Goal: Task Accomplishment & Management: Complete application form

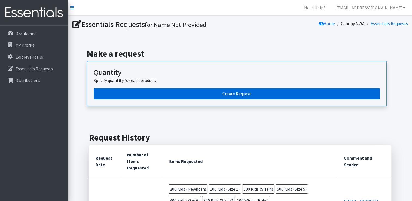
click at [229, 89] on link "Create Request" at bounding box center [237, 93] width 286 height 11
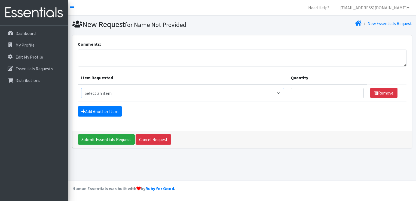
click at [124, 93] on select "Select an item Adult Briefs (Large/X-Large) Adult Briefs (Medium/Large) Adult B…" at bounding box center [182, 93] width 203 height 10
select select "4560"
click at [81, 88] on select "Select an item Adult Briefs (Large/X-Large) Adult Briefs (Medium/Large) Adult B…" at bounding box center [182, 93] width 203 height 10
click at [302, 91] on input "Quantity" at bounding box center [327, 93] width 73 height 10
type input "200"
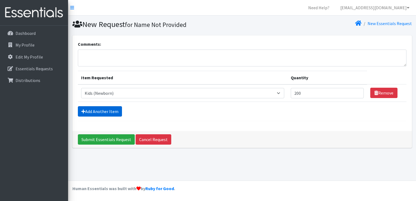
click at [99, 110] on link "Add Another Item" at bounding box center [100, 111] width 44 height 10
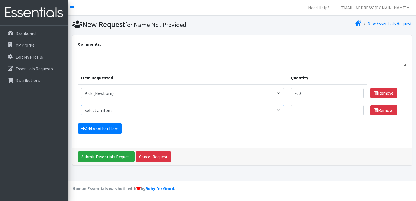
click at [99, 110] on select "Select an item Adult Briefs (Large/X-Large) Adult Briefs (Medium/Large) Adult B…" at bounding box center [182, 110] width 203 height 10
select select "4561"
click at [81, 105] on select "Select an item Adult Briefs (Large/X-Large) Adult Briefs (Medium/Large) Adult B…" at bounding box center [182, 110] width 203 height 10
click at [307, 110] on input "Quantity" at bounding box center [327, 110] width 73 height 10
type input "100"
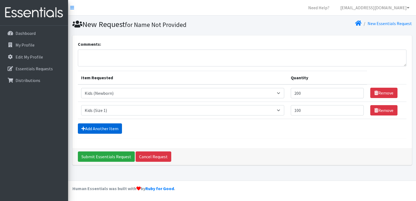
click at [105, 128] on link "Add Another Item" at bounding box center [100, 128] width 44 height 10
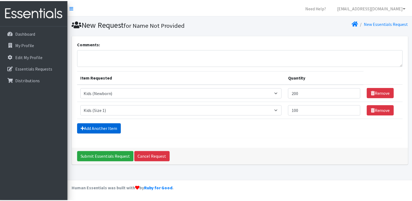
scroll to position [5, 0]
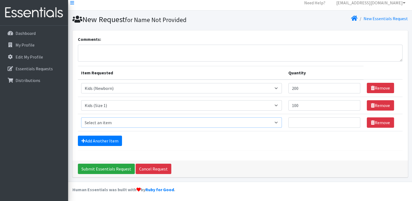
click at [99, 124] on select "Select an item Adult Briefs (Large/X-Large) Adult Briefs (Medium/Large) Adult B…" at bounding box center [181, 122] width 201 height 10
select select "4566"
click at [81, 117] on select "Select an item Adult Briefs (Large/X-Large) Adult Briefs (Medium/Large) Adult B…" at bounding box center [181, 122] width 201 height 10
click at [301, 124] on input "Quantity" at bounding box center [324, 122] width 72 height 10
type input "200"
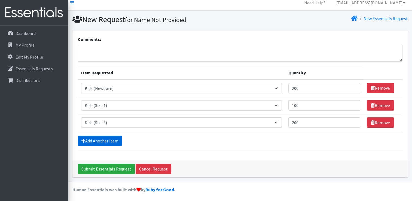
click at [107, 141] on link "Add Another Item" at bounding box center [100, 141] width 44 height 10
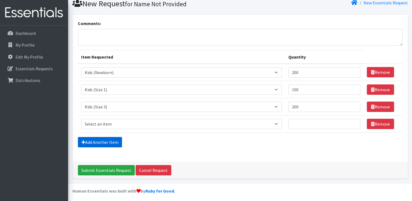
scroll to position [22, 0]
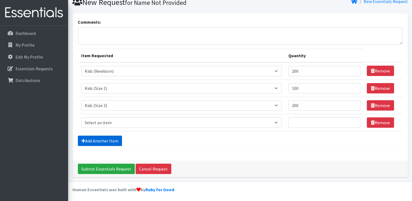
click at [103, 139] on link "Add Another Item" at bounding box center [100, 141] width 44 height 10
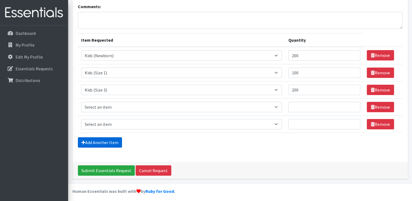
scroll to position [39, 0]
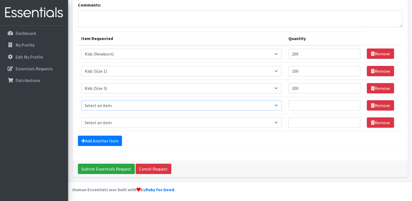
click at [100, 107] on select "Select an item Adult Briefs (Large/X-Large) Adult Briefs (Medium/Large) Adult B…" at bounding box center [181, 105] width 201 height 10
select select "4567"
click at [81, 100] on select "Select an item Adult Briefs (Large/X-Large) Adult Briefs (Medium/Large) Adult B…" at bounding box center [181, 105] width 201 height 10
click at [302, 104] on input "Quantity" at bounding box center [324, 105] width 72 height 10
type input "400"
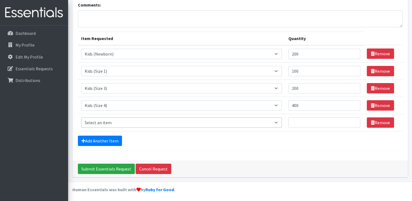
click at [141, 122] on select "Select an item Adult Briefs (Large/X-Large) Adult Briefs (Medium/Large) Adult B…" at bounding box center [181, 122] width 201 height 10
select select "4568"
click at [81, 117] on select "Select an item Adult Briefs (Large/X-Large) Adult Briefs (Medium/Large) Adult B…" at bounding box center [181, 122] width 201 height 10
click at [299, 118] on input "Quantity" at bounding box center [324, 122] width 72 height 10
type input "400"
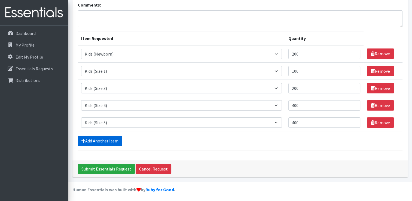
click at [104, 139] on link "Add Another Item" at bounding box center [100, 141] width 44 height 10
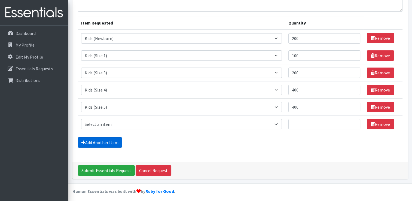
scroll to position [56, 0]
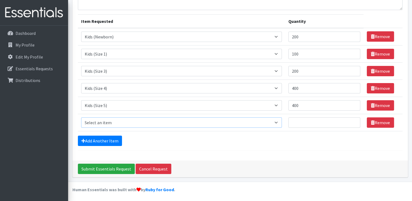
click at [107, 122] on select "Select an item Adult Briefs (Large/X-Large) Adult Briefs (Medium/Large) Adult B…" at bounding box center [181, 122] width 201 height 10
select select "4572"
click at [81, 117] on select "Select an item Adult Briefs (Large/X-Large) Adult Briefs (Medium/Large) Adult B…" at bounding box center [181, 122] width 201 height 10
click at [302, 119] on input "Quantity" at bounding box center [324, 122] width 72 height 10
type input "400"
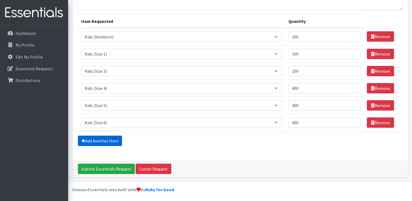
click at [103, 139] on link "Add Another Item" at bounding box center [100, 141] width 44 height 10
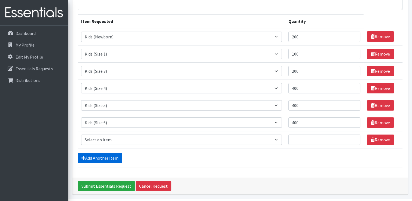
scroll to position [73, 0]
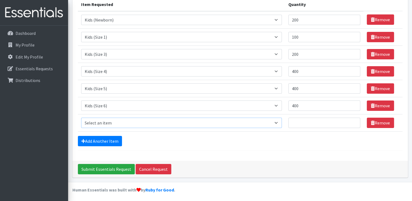
click at [100, 121] on select "Select an item Adult Briefs (Large/X-Large) Adult Briefs (Medium/Large) Adult B…" at bounding box center [181, 123] width 201 height 10
select select "13208"
click at [81, 118] on select "Select an item Adult Briefs (Large/X-Large) Adult Briefs (Medium/Large) Adult B…" at bounding box center [181, 123] width 201 height 10
click at [298, 122] on input "Quantity" at bounding box center [324, 123] width 72 height 10
type input "300"
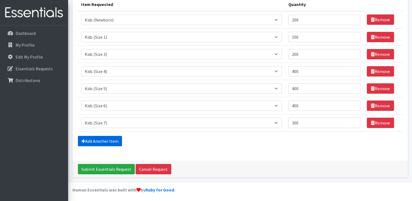
click at [108, 139] on link "Add Another Item" at bounding box center [100, 141] width 44 height 10
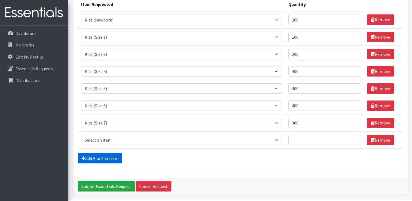
scroll to position [90, 0]
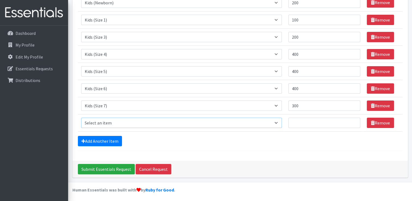
click at [104, 124] on select "Select an item Adult Briefs (Large/X-Large) Adult Briefs (Medium/Large) Adult B…" at bounding box center [181, 123] width 201 height 10
select select "4558"
click at [81, 118] on select "Select an item Adult Briefs (Large/X-Large) Adult Briefs (Medium/Large) Adult B…" at bounding box center [181, 123] width 201 height 10
click at [298, 122] on input "Quantity" at bounding box center [324, 123] width 72 height 10
type input "100"
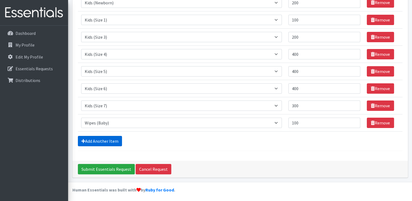
click at [112, 138] on link "Add Another Item" at bounding box center [100, 141] width 44 height 10
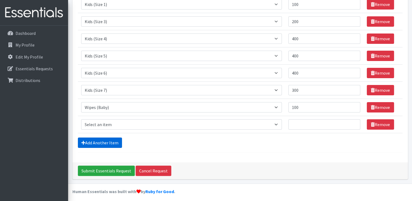
scroll to position [107, 0]
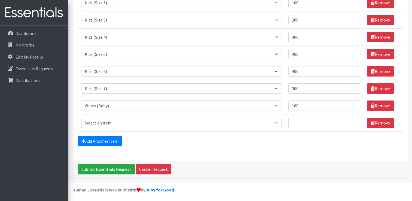
click at [111, 122] on select "Select an item Adult Briefs (Large/X-Large) Adult Briefs (Medium/Large) Adult B…" at bounding box center [181, 123] width 201 height 10
select select "15032"
click at [81, 118] on select "Select an item Adult Briefs (Large/X-Large) Adult Briefs (Medium/Large) Adult B…" at bounding box center [181, 123] width 201 height 10
click at [300, 121] on input "Quantity" at bounding box center [324, 123] width 72 height 10
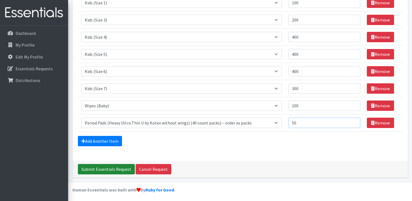
type input "50"
click at [98, 168] on input "Submit Essentials Request" at bounding box center [106, 169] width 57 height 10
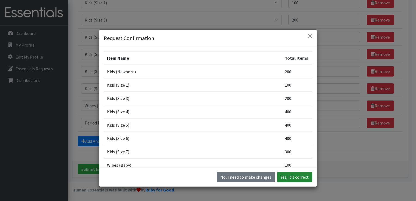
click at [290, 178] on button "Yes, it's correct" at bounding box center [294, 177] width 35 height 10
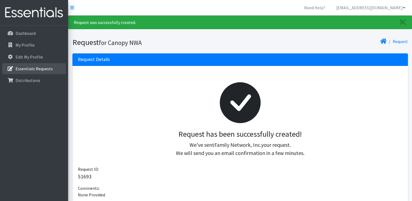
click at [38, 66] on p "Essentials Requests" at bounding box center [34, 68] width 37 height 5
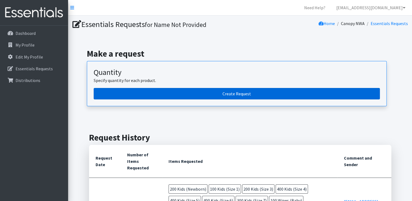
click at [231, 95] on link "Create Request" at bounding box center [237, 93] width 286 height 11
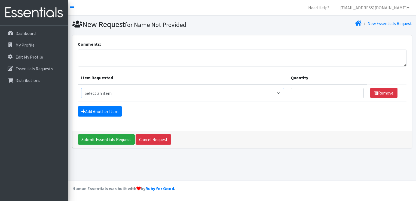
click at [211, 94] on select "Select an item Adult Briefs (Large/X-Large) Adult Briefs (Medium/Large) Adult B…" at bounding box center [182, 93] width 203 height 10
click at [182, 95] on select "Select an item Adult Briefs (Large/X-Large) Adult Briefs (Medium/Large) Adult B…" at bounding box center [182, 93] width 203 height 10
click at [81, 88] on select "Select an item Adult Briefs (Large/X-Large) Adult Briefs (Medium/Large) Adult B…" at bounding box center [182, 93] width 203 height 10
click at [171, 94] on select "Select an item Adult Briefs (Large/X-Large) Adult Briefs (Medium/Large) Adult B…" at bounding box center [182, 93] width 203 height 10
select select "4560"
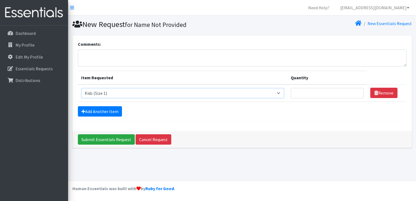
click at [81, 88] on select "Select an item Adult Briefs (Large/X-Large) Adult Briefs (Medium/Large) Adult B…" at bounding box center [182, 93] width 203 height 10
click at [300, 93] on input "Quantity" at bounding box center [327, 93] width 73 height 10
type input "100"
click at [102, 113] on link "Add Another Item" at bounding box center [100, 111] width 44 height 10
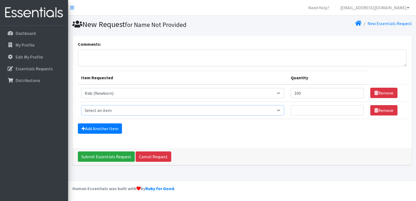
click at [110, 110] on select "Select an item Adult Briefs (Large/X-Large) Adult Briefs (Medium/Large) Adult B…" at bounding box center [182, 110] width 203 height 10
select select "4561"
click at [81, 105] on select "Select an item Adult Briefs (Large/X-Large) Adult Briefs (Medium/Large) Adult B…" at bounding box center [182, 110] width 203 height 10
click at [296, 111] on input "Quantity" at bounding box center [327, 110] width 73 height 10
type input "200"
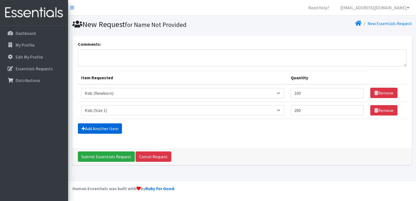
click at [104, 126] on link "Add Another Item" at bounding box center [100, 128] width 44 height 10
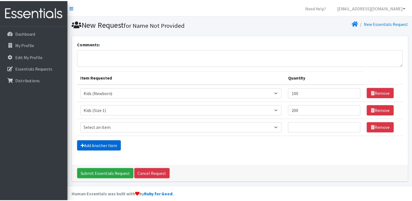
scroll to position [5, 0]
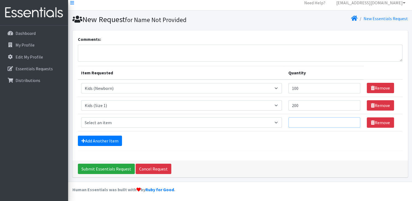
click at [304, 122] on input "Quantity" at bounding box center [324, 122] width 72 height 10
type input "500"
click at [166, 124] on select "Select an item Adult Briefs (Large/X-Large) Adult Briefs (Medium/Large) Adult B…" at bounding box center [181, 122] width 201 height 10
select select "4568"
click at [81, 117] on select "Select an item Adult Briefs (Large/X-Large) Adult Briefs (Medium/Large) Adult B…" at bounding box center [181, 122] width 201 height 10
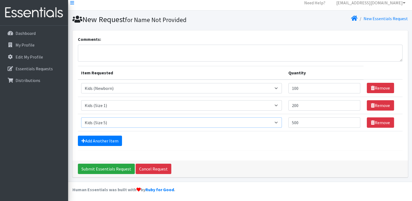
scroll to position [0, 0]
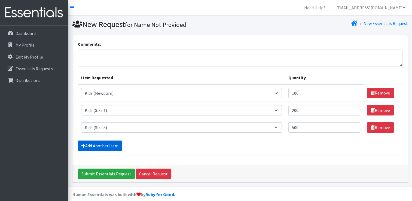
click at [110, 145] on link "Add Another Item" at bounding box center [100, 145] width 44 height 10
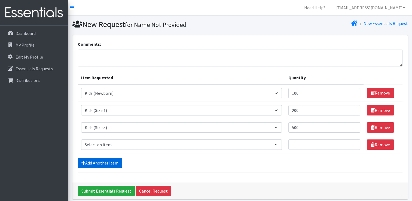
scroll to position [22, 0]
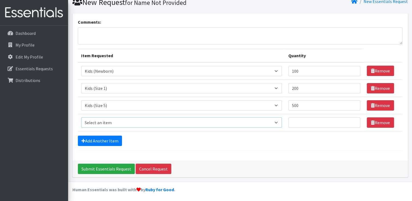
click at [133, 124] on select "Select an item Adult Briefs (Large/X-Large) Adult Briefs (Medium/Large) Adult B…" at bounding box center [181, 122] width 201 height 10
select select "4567"
click at [81, 117] on select "Select an item Adult Briefs (Large/X-Large) Adult Briefs (Medium/Large) Adult B…" at bounding box center [181, 122] width 201 height 10
click at [298, 119] on input "Quantity" at bounding box center [324, 122] width 72 height 10
type input "400"
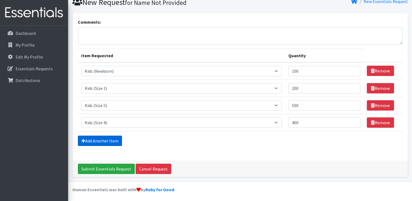
click at [99, 138] on link "Add Another Item" at bounding box center [100, 141] width 44 height 10
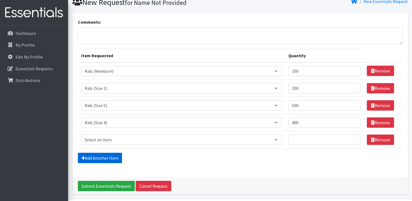
scroll to position [39, 0]
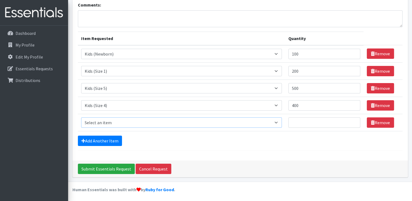
click at [151, 123] on select "Select an item Adult Briefs (Large/X-Large) Adult Briefs (Medium/Large) Adult B…" at bounding box center [181, 122] width 201 height 10
select select "4572"
click at [81, 117] on select "Select an item Adult Briefs (Large/X-Large) Adult Briefs (Medium/Large) Adult B…" at bounding box center [181, 122] width 201 height 10
click at [299, 121] on input "Quantity" at bounding box center [324, 122] width 72 height 10
type input "500"
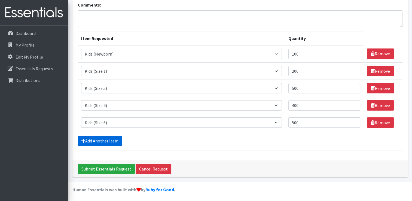
click at [104, 139] on link "Add Another Item" at bounding box center [100, 141] width 44 height 10
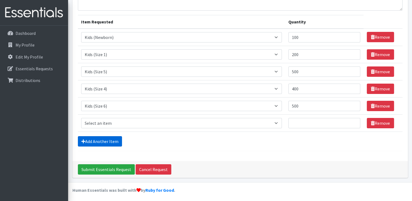
scroll to position [56, 0]
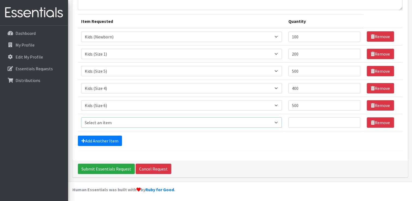
click at [110, 122] on select "Select an item Adult Briefs (Large/X-Large) Adult Briefs (Medium/Large) Adult B…" at bounding box center [181, 122] width 201 height 10
select select "4572"
click at [81, 117] on select "Select an item Adult Briefs (Large/X-Large) Adult Briefs (Medium/Large) Adult B…" at bounding box center [181, 122] width 201 height 10
click at [310, 122] on input "Quantity" at bounding box center [324, 122] width 72 height 10
type input "500"
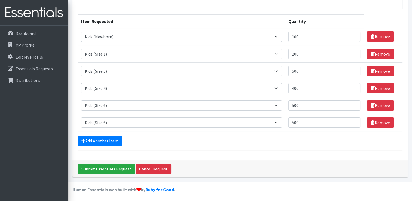
click at [274, 144] on div "Add Another Item" at bounding box center [240, 141] width 324 height 10
click at [110, 122] on select "Select an item Adult Briefs (Large/X-Large) Adult Briefs (Medium/Large) Adult B…" at bounding box center [181, 122] width 201 height 10
select select "4568"
click at [81, 117] on select "Select an item Adult Briefs (Large/X-Large) Adult Briefs (Medium/Large) Adult B…" at bounding box center [181, 122] width 201 height 10
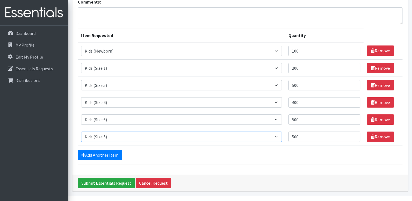
scroll to position [43, 0]
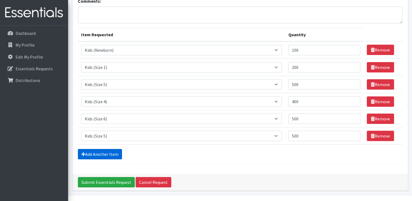
click at [99, 152] on link "Add Another Item" at bounding box center [100, 154] width 44 height 10
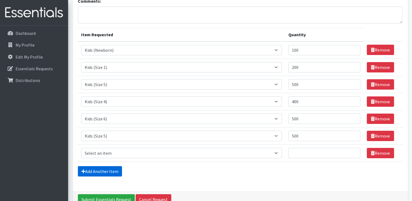
scroll to position [73, 0]
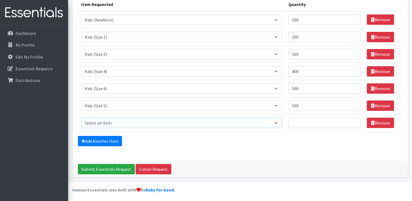
click at [112, 124] on select "Select an item Adult Briefs (Large/X-Large) Adult Briefs (Medium/Large) Adult B…" at bounding box center [181, 123] width 201 height 10
select select "4566"
click at [81, 118] on select "Select an item Adult Briefs (Large/X-Large) Adult Briefs (Medium/Large) Adult B…" at bounding box center [181, 123] width 201 height 10
click at [300, 122] on input "Quantity" at bounding box center [324, 123] width 72 height 10
type input "200"
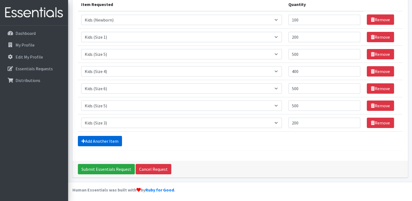
click at [99, 141] on link "Add Another Item" at bounding box center [100, 141] width 44 height 10
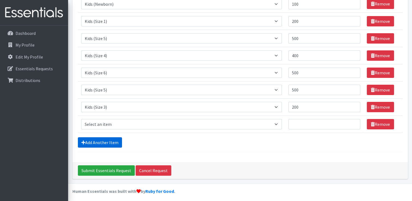
scroll to position [90, 0]
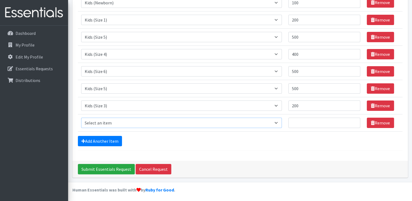
click at [134, 124] on select "Select an item Adult Briefs (Large/X-Large) Adult Briefs (Medium/Large) Adult B…" at bounding box center [181, 123] width 201 height 10
select select "13208"
click at [81, 118] on select "Select an item Adult Briefs (Large/X-Large) Adult Briefs (Medium/Large) Adult B…" at bounding box center [181, 123] width 201 height 10
click at [305, 124] on input "Quantity" at bounding box center [324, 123] width 72 height 10
type input "2"
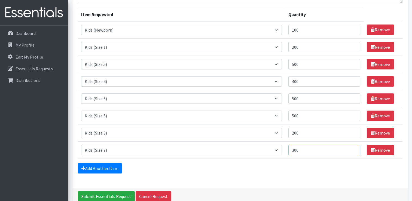
scroll to position [65, 0]
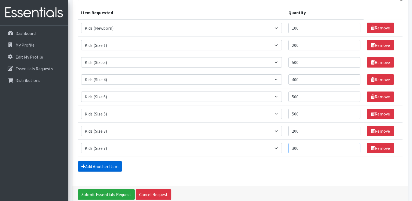
type input "300"
click at [98, 163] on link "Add Another Item" at bounding box center [100, 166] width 44 height 10
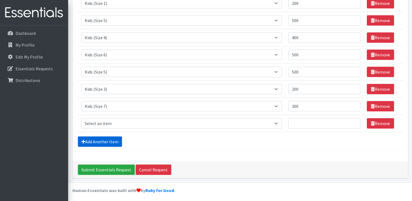
scroll to position [107, 0]
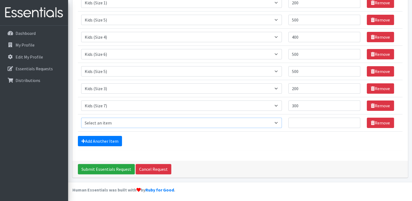
click at [101, 122] on select "Select an item Adult Briefs (Large/X-Large) Adult Briefs (Medium/Large) Adult B…" at bounding box center [181, 123] width 201 height 10
click at [81, 118] on select "Select an item Adult Briefs (Large/X-Large) Adult Briefs (Medium/Large) Adult B…" at bounding box center [181, 123] width 201 height 10
click at [171, 124] on select "Select an item Adult Briefs (Large/X-Large) Adult Briefs (Medium/Large) Adult B…" at bounding box center [181, 123] width 201 height 10
select select "4558"
click at [81, 118] on select "Select an item Adult Briefs (Large/X-Large) Adult Briefs (Medium/Large) Adult B…" at bounding box center [181, 123] width 201 height 10
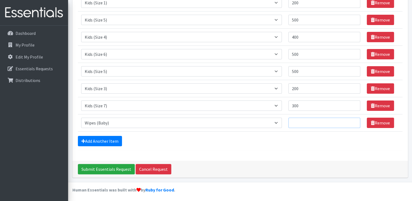
click at [299, 121] on input "Quantity" at bounding box center [324, 123] width 72 height 10
type input "1"
type input "50"
click at [292, 139] on div "Add Another Item" at bounding box center [240, 141] width 324 height 10
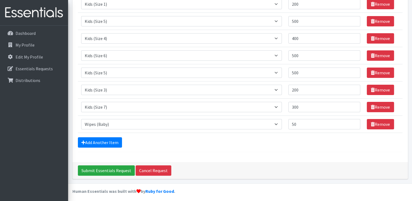
scroll to position [107, 0]
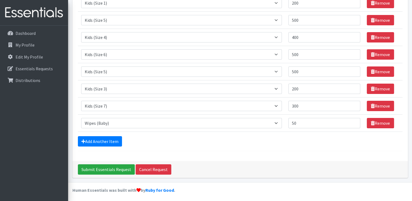
click at [287, 143] on div "Add Another Item" at bounding box center [240, 141] width 324 height 10
click at [308, 139] on div "Add Another Item" at bounding box center [240, 141] width 324 height 10
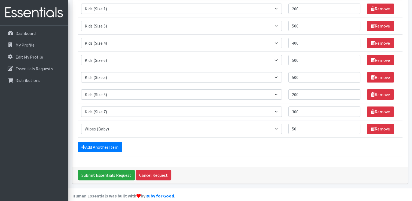
scroll to position [0, 0]
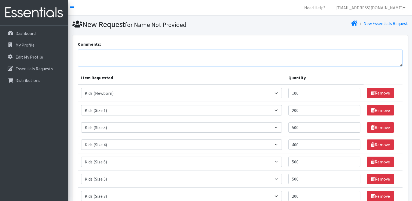
click at [129, 58] on textarea "Comments:" at bounding box center [240, 58] width 324 height 17
type textarea "w"
click at [81, 53] on textarea "I missed the August order" at bounding box center [240, 58] width 324 height 17
click at [122, 56] on textarea "you will receive 2 order I missed the August order" at bounding box center [240, 58] width 324 height 17
click at [143, 55] on textarea "you will receive 2 orders because I missed the August order" at bounding box center [240, 58] width 324 height 17
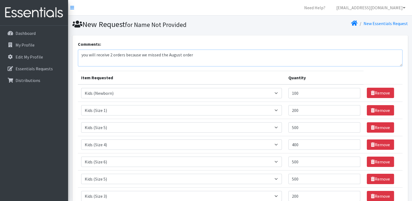
click at [191, 56] on textarea "you will receive 2 orders because we missed the August order" at bounding box center [240, 58] width 324 height 17
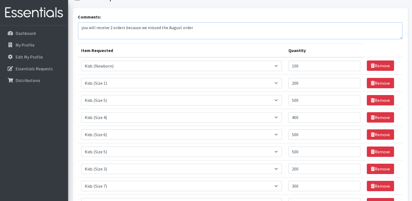
scroll to position [107, 0]
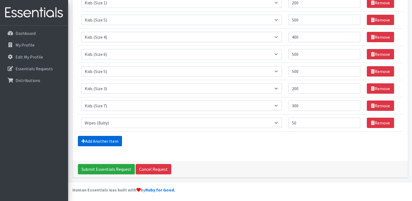
type textarea "you will receive 2 orders because we missed the August order"
click at [105, 141] on link "Add Another Item" at bounding box center [100, 141] width 44 height 10
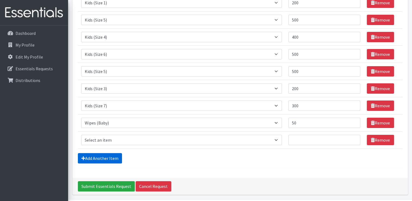
scroll to position [125, 0]
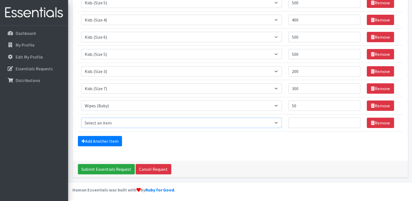
click at [99, 120] on select "Select an item Adult Briefs (Large/X-Large) Adult Briefs (Medium/Large) Adult B…" at bounding box center [181, 123] width 201 height 10
select select "15032"
click at [81, 118] on select "Select an item Adult Briefs (Large/X-Large) Adult Briefs (Medium/Large) Adult B…" at bounding box center [181, 123] width 201 height 10
click at [297, 122] on input "Quantity" at bounding box center [324, 123] width 72 height 10
click at [247, 143] on div "Add Another Item" at bounding box center [240, 141] width 324 height 10
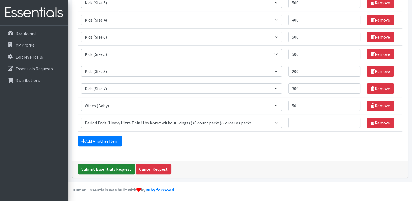
click at [115, 166] on input "Submit Essentials Request" at bounding box center [106, 169] width 57 height 10
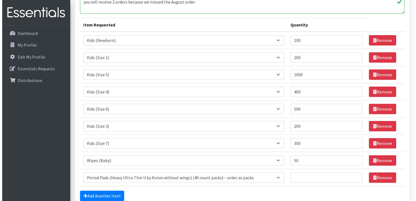
scroll to position [211, 0]
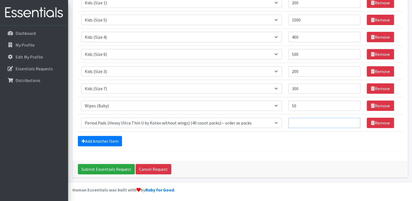
click at [308, 121] on input "Quantity" at bounding box center [324, 123] width 72 height 10
type input "40"
click at [110, 168] on input "Submit Essentials Request" at bounding box center [106, 169] width 57 height 10
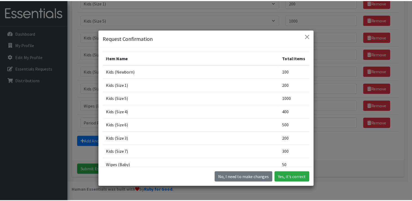
scroll to position [45, 0]
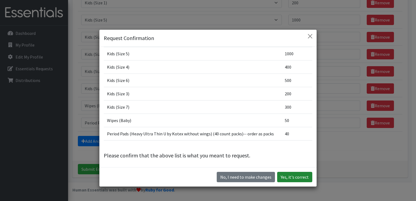
click at [285, 178] on button "Yes, it's correct" at bounding box center [294, 177] width 35 height 10
